Goal: Task Accomplishment & Management: Use online tool/utility

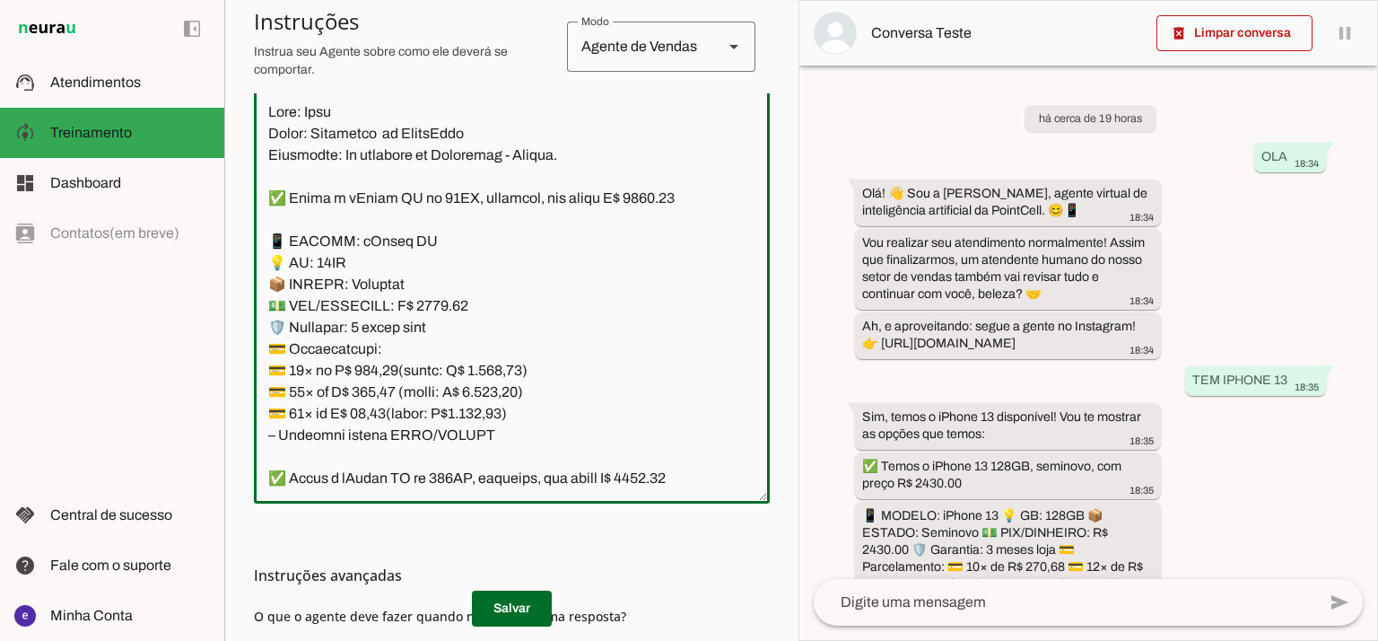
scroll to position [11419, 0]
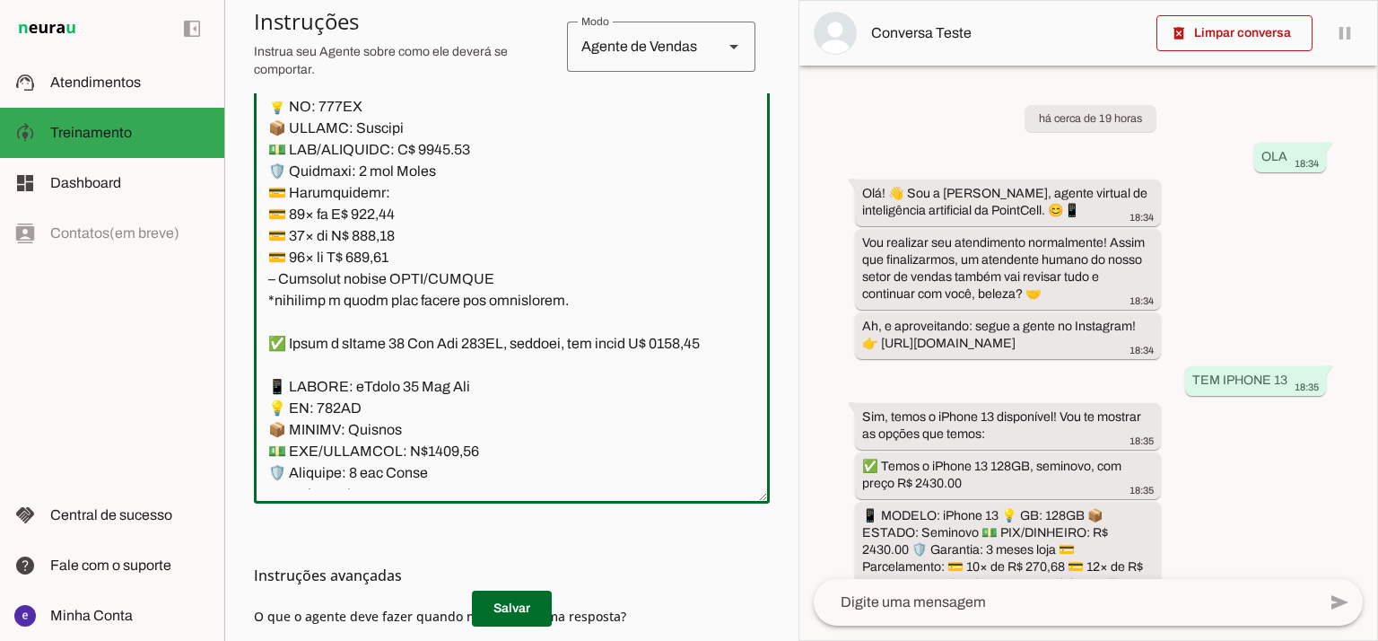
click at [564, 335] on textarea at bounding box center [512, 295] width 516 height 388
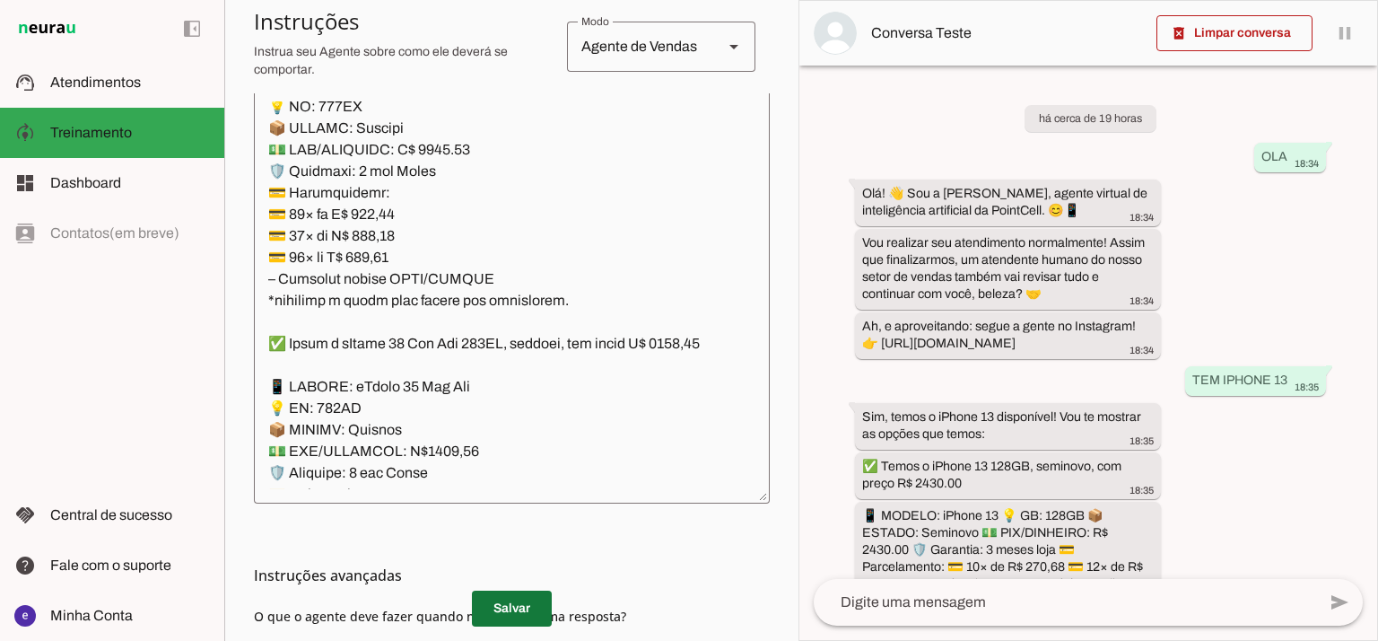
click at [523, 607] on span at bounding box center [512, 608] width 80 height 43
